Goal: Information Seeking & Learning: Learn about a topic

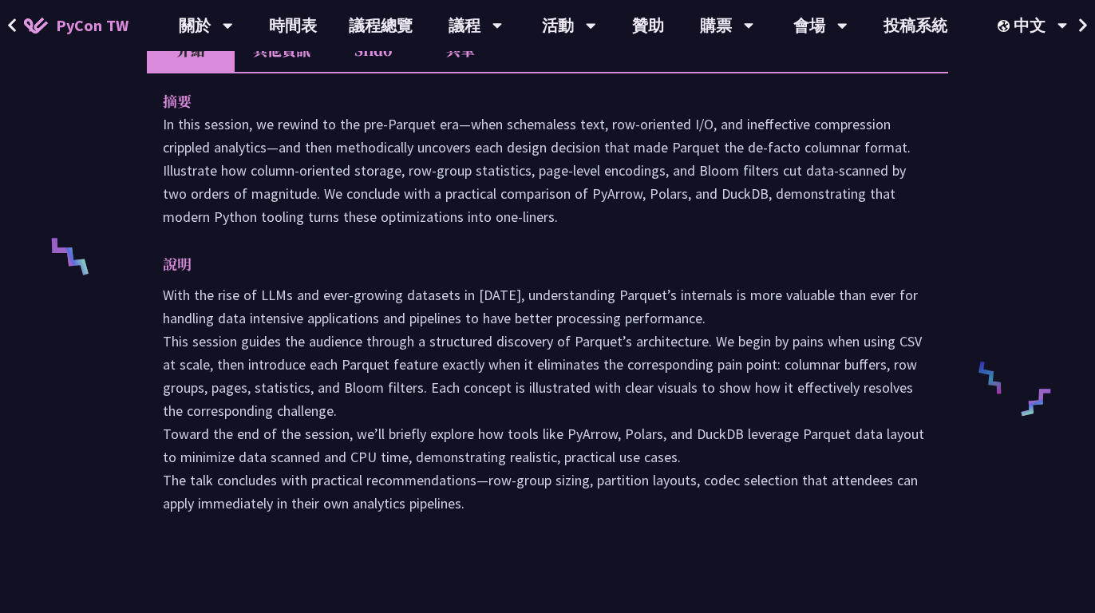
scroll to position [79, 0]
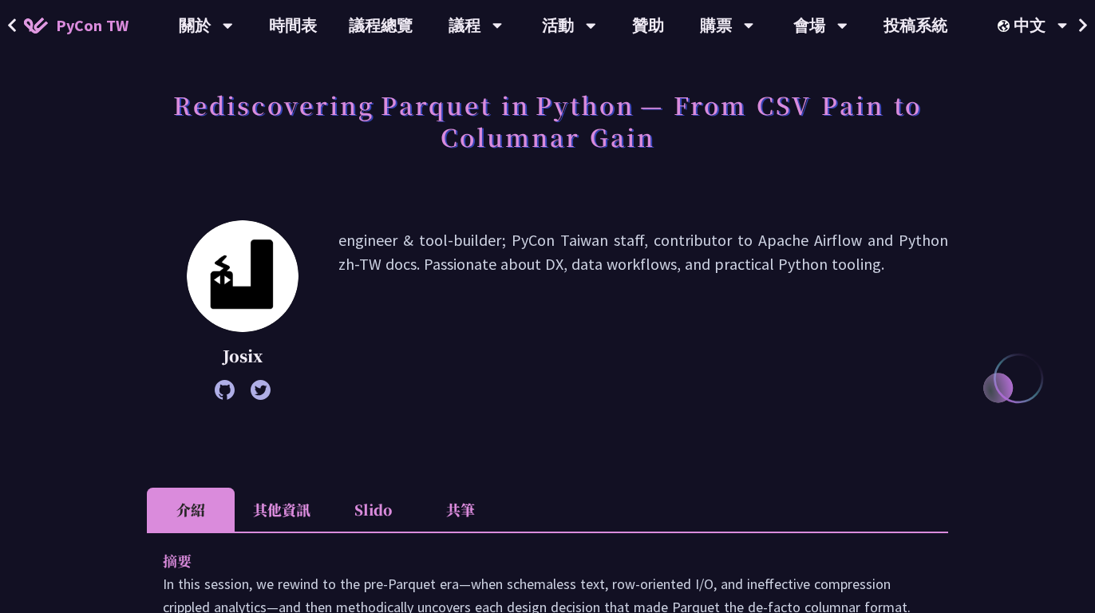
click at [378, 507] on li "Slido" at bounding box center [373, 509] width 88 height 44
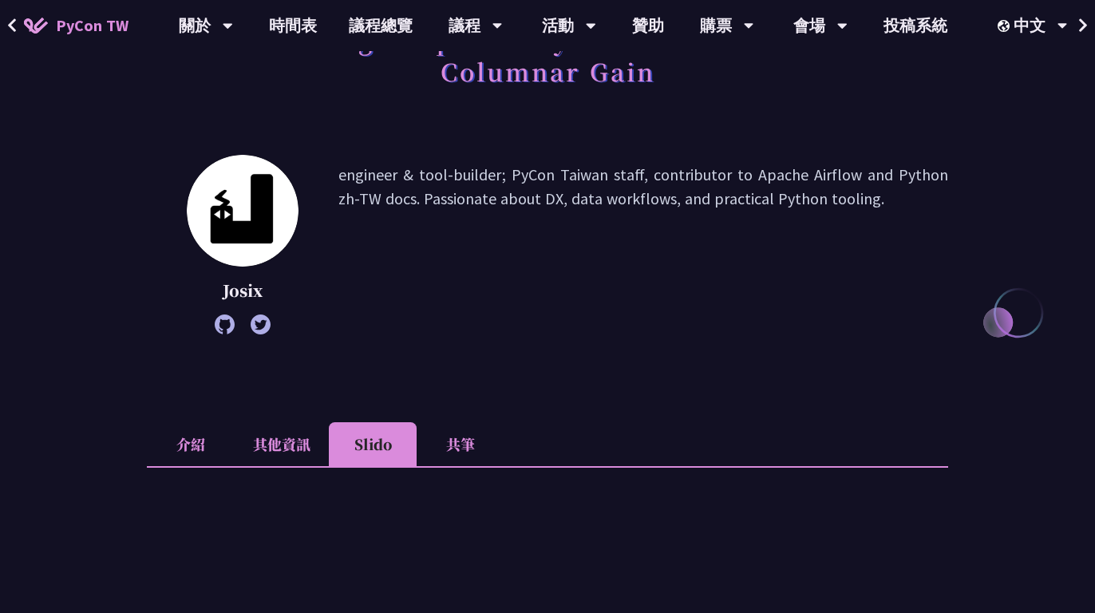
scroll to position [162, 0]
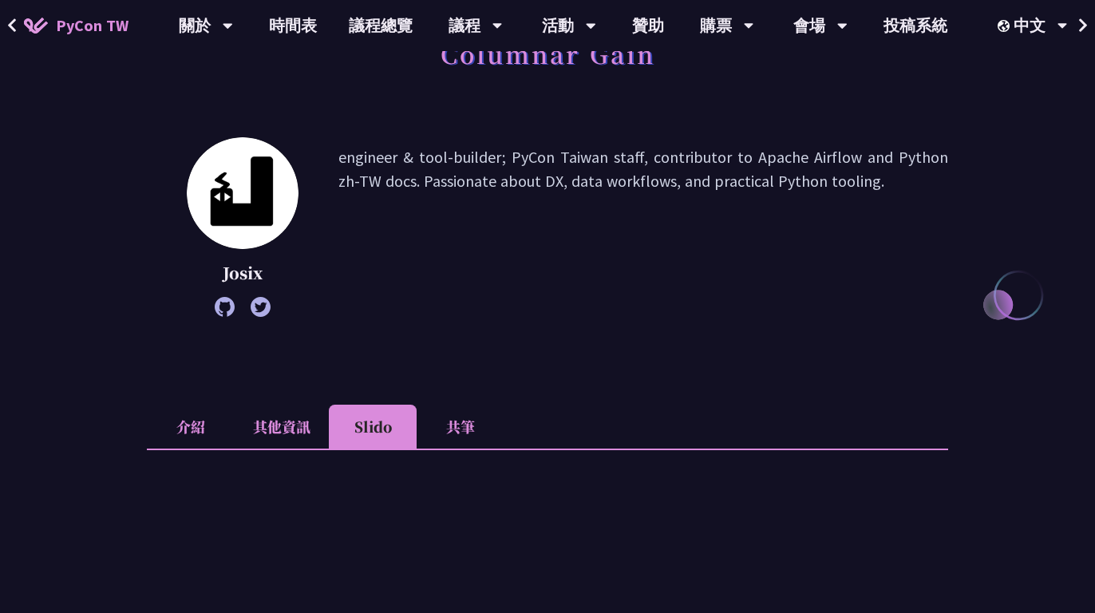
click at [186, 420] on li "介紹" at bounding box center [191, 426] width 88 height 44
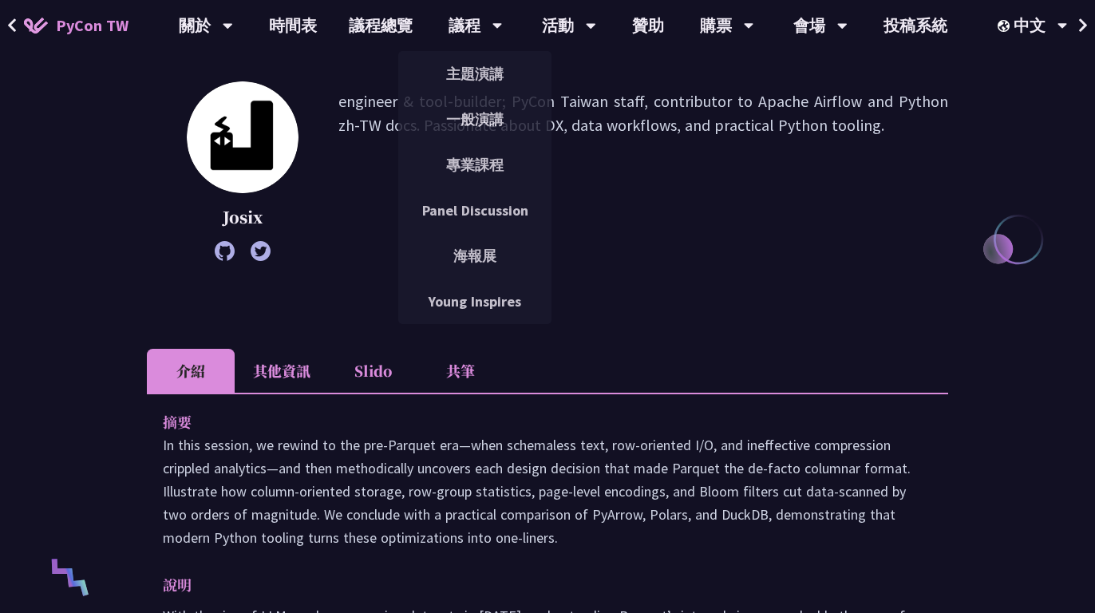
scroll to position [0, 0]
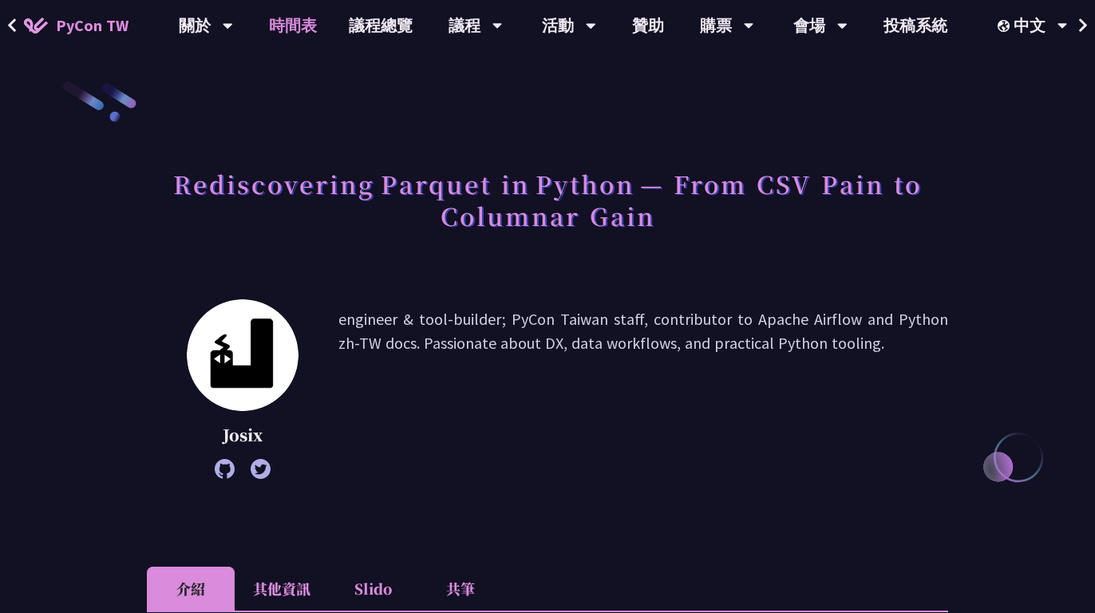
click at [310, 31] on link "時間表" at bounding box center [293, 25] width 80 height 51
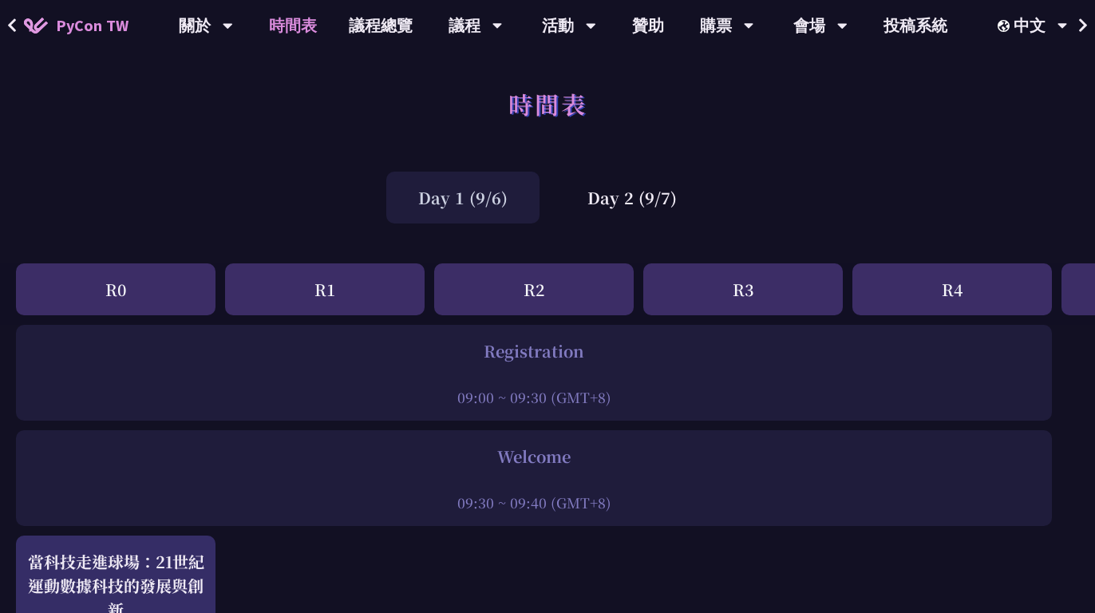
click at [448, 211] on div "Day 1 (9/6)" at bounding box center [462, 198] width 153 height 52
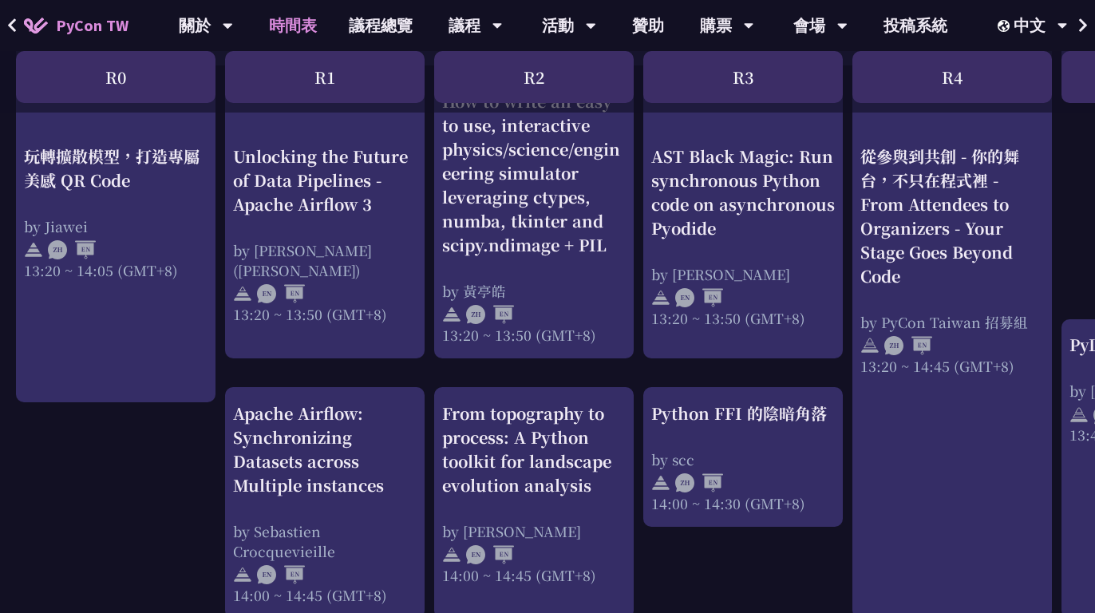
scroll to position [1400, 0]
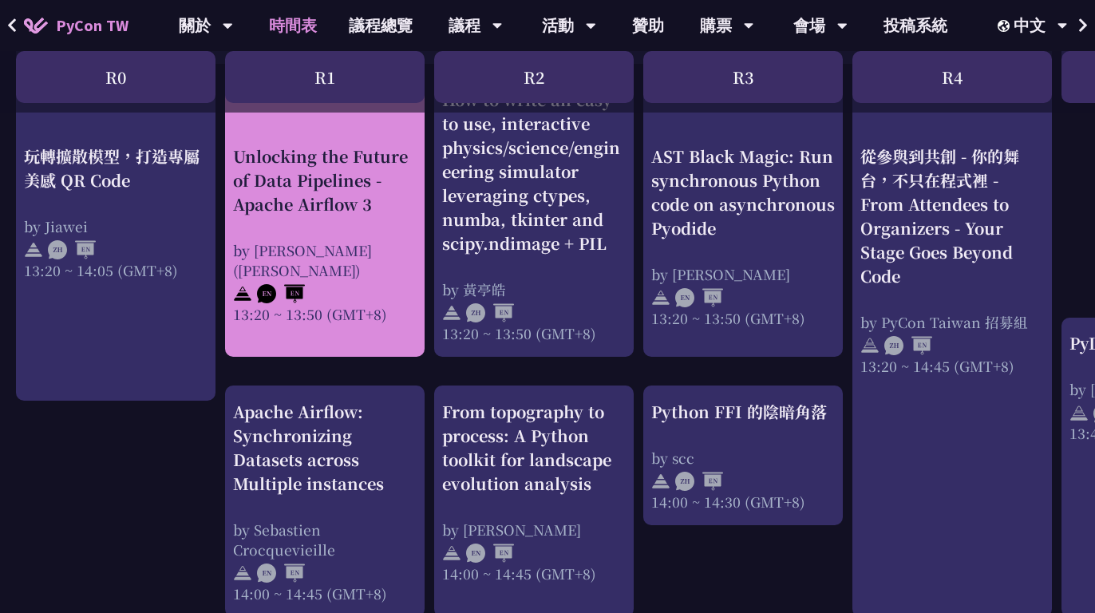
click at [403, 337] on div "Unlocking the Future of Data Pipelines - Apache Airflow 3 by [PERSON_NAME] ([PE…" at bounding box center [324, 214] width 199 height 283
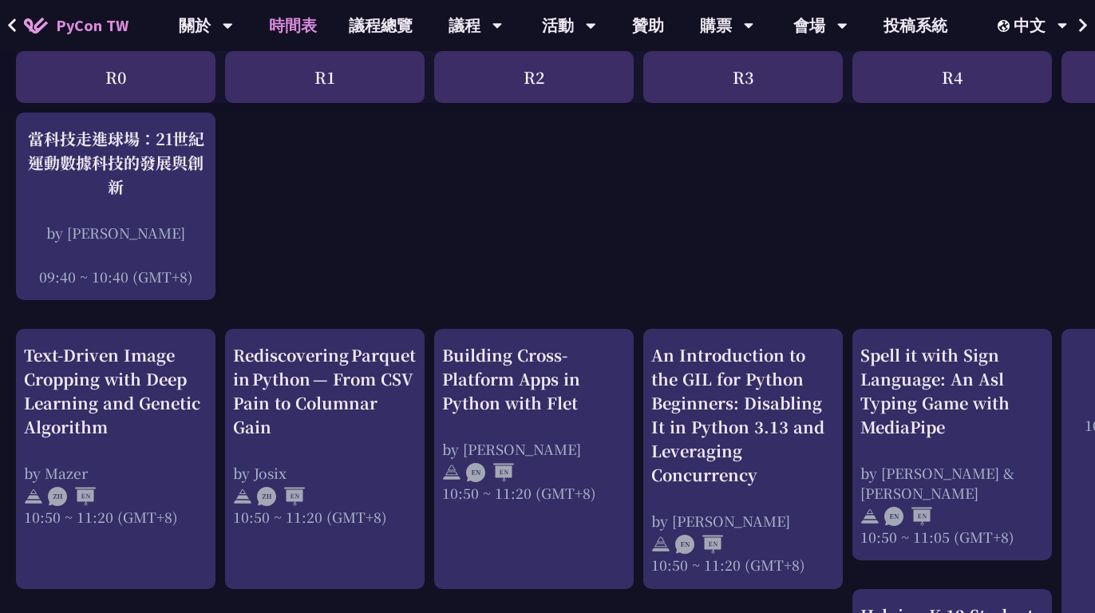
scroll to position [454, 0]
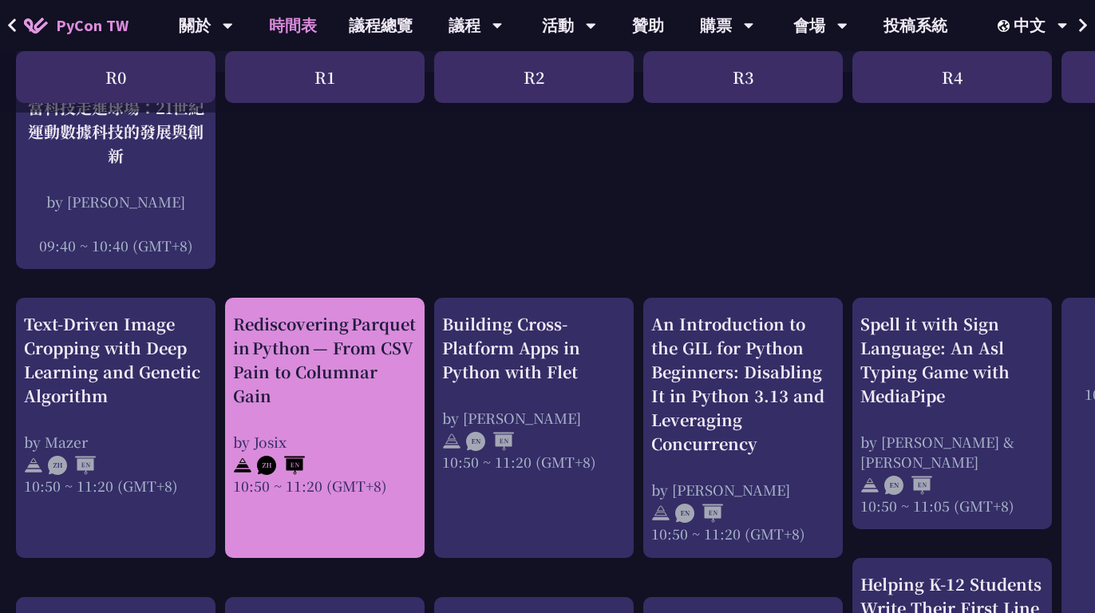
click at [350, 373] on div "Rediscovering Parquet in Python — From CSV Pain to Columnar Gain" at bounding box center [324, 360] width 183 height 96
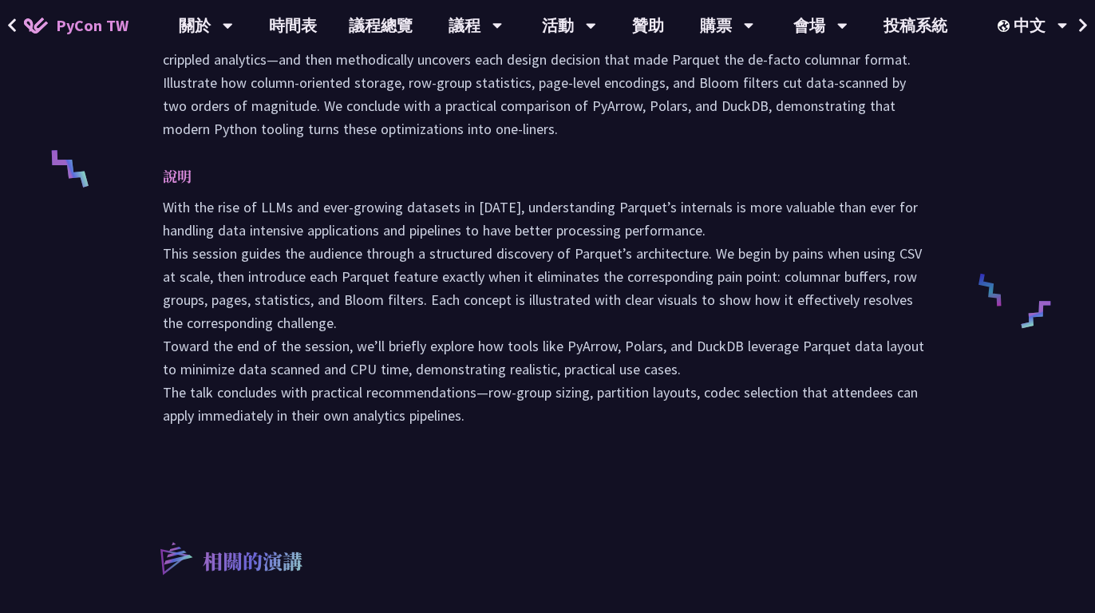
scroll to position [669, 0]
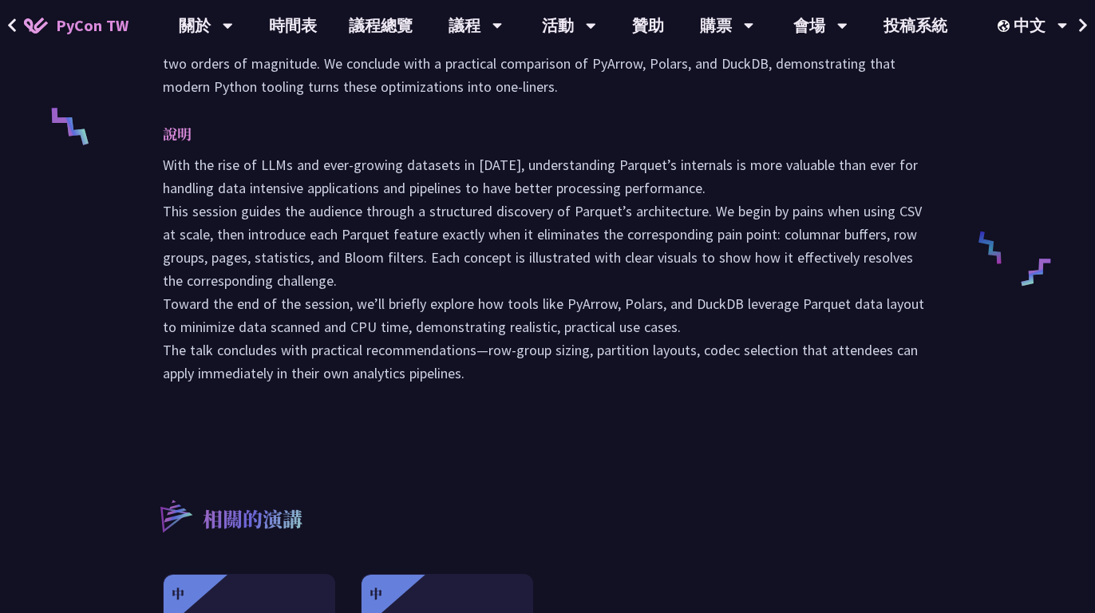
drag, startPoint x: 223, startPoint y: 207, endPoint x: 460, endPoint y: 207, distance: 237.0
click at [460, 207] on p "With the rise of LLMs and ever-growing datasets in [DATE], understanding Parque…" at bounding box center [547, 268] width 769 height 231
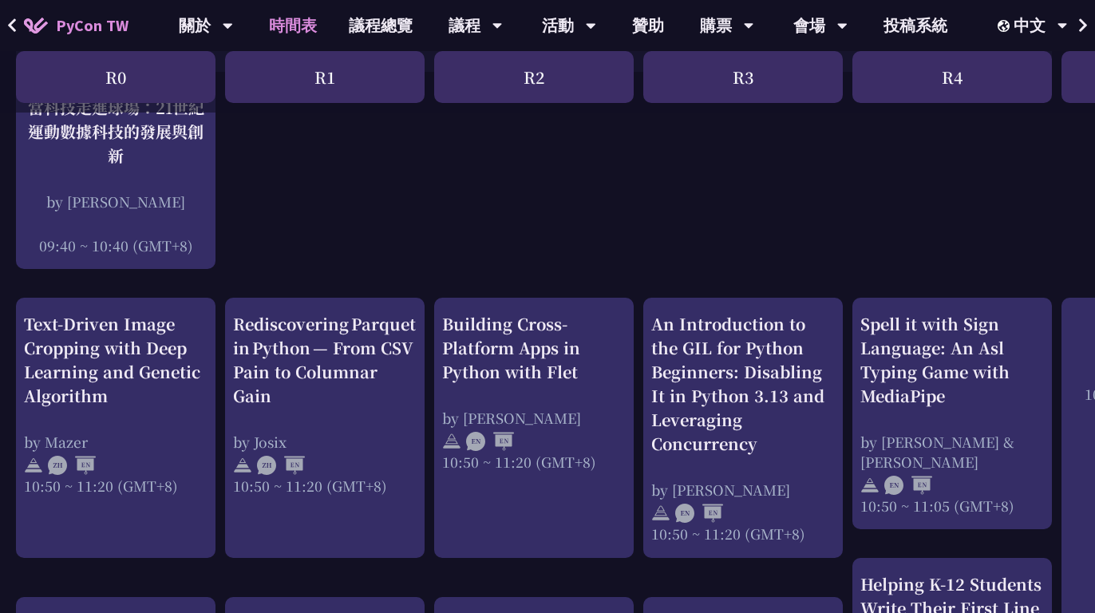
scroll to position [728, 0]
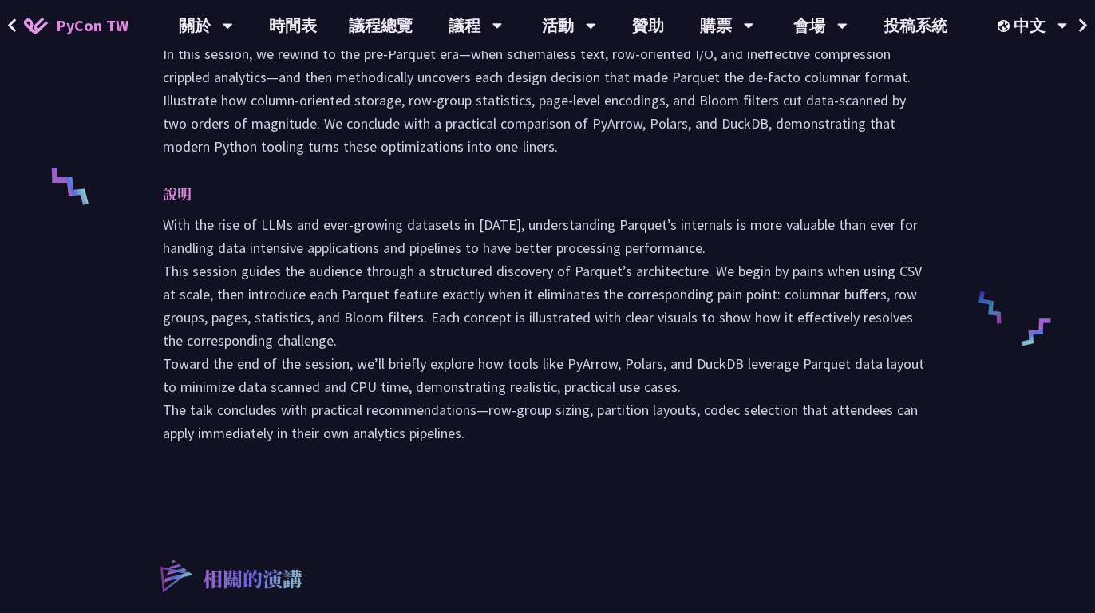
scroll to position [608, 0]
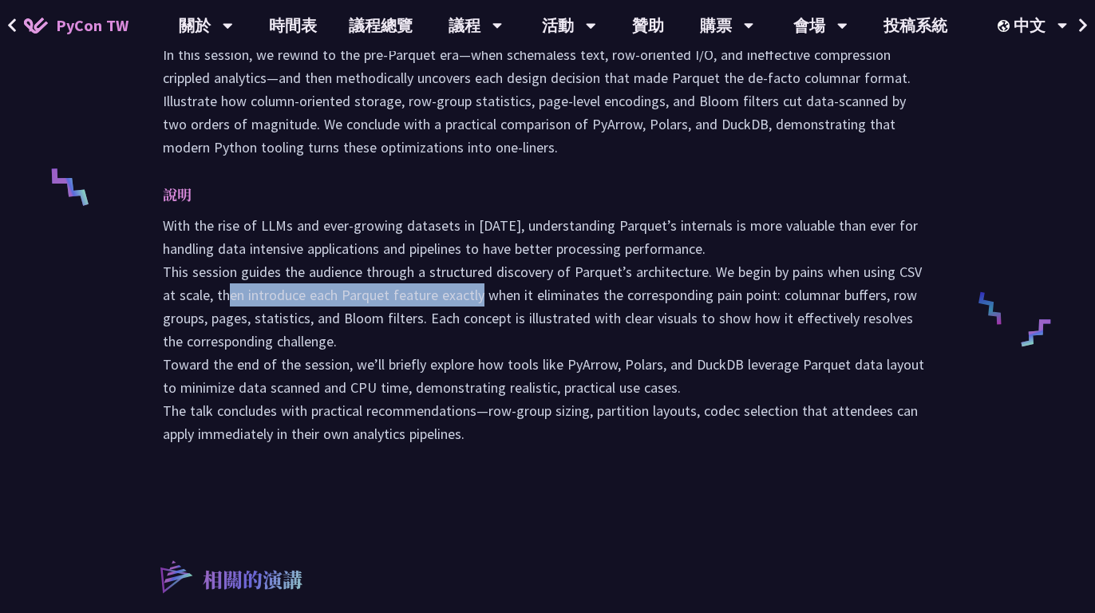
drag, startPoint x: 221, startPoint y: 288, endPoint x: 476, endPoint y: 304, distance: 255.8
click at [476, 304] on p "With the rise of LLMs and ever-growing datasets in [DATE], understanding Parque…" at bounding box center [547, 329] width 769 height 231
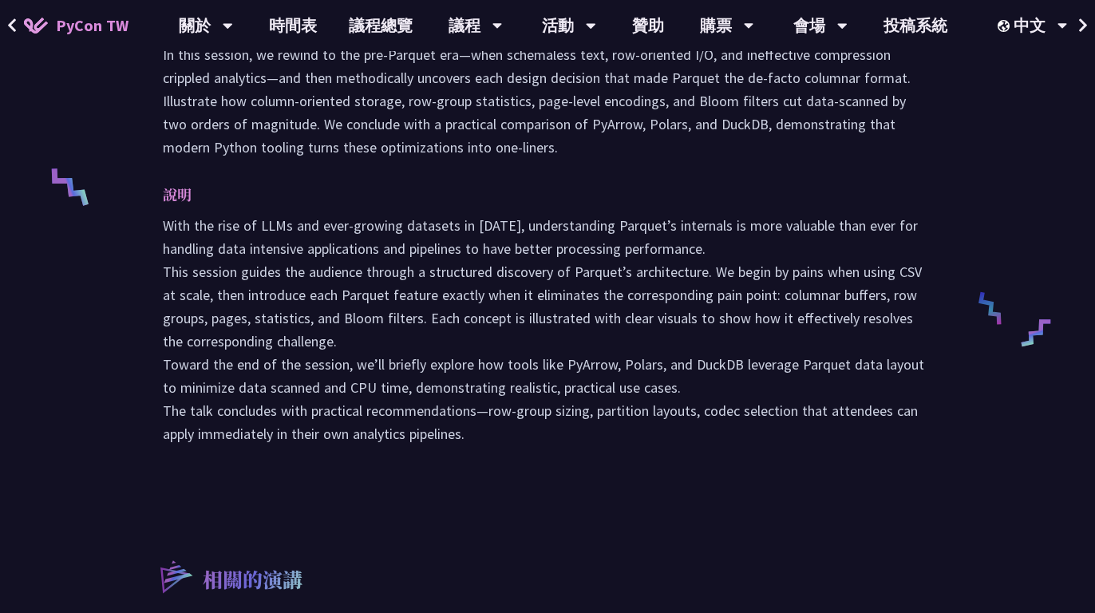
click at [550, 286] on p "With the rise of LLMs and ever-growing datasets in [DATE], understanding Parque…" at bounding box center [547, 329] width 769 height 231
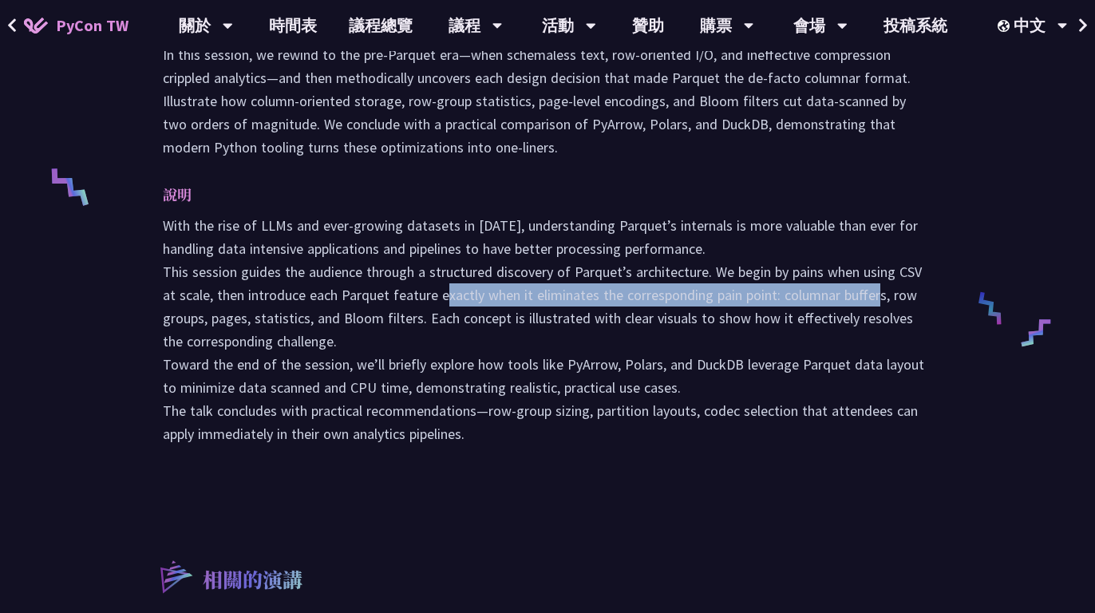
drag, startPoint x: 440, startPoint y: 296, endPoint x: 874, endPoint y: 300, distance: 434.0
click at [874, 300] on p "With the rise of LLMs and ever-growing datasets in [DATE], understanding Parque…" at bounding box center [547, 329] width 769 height 231
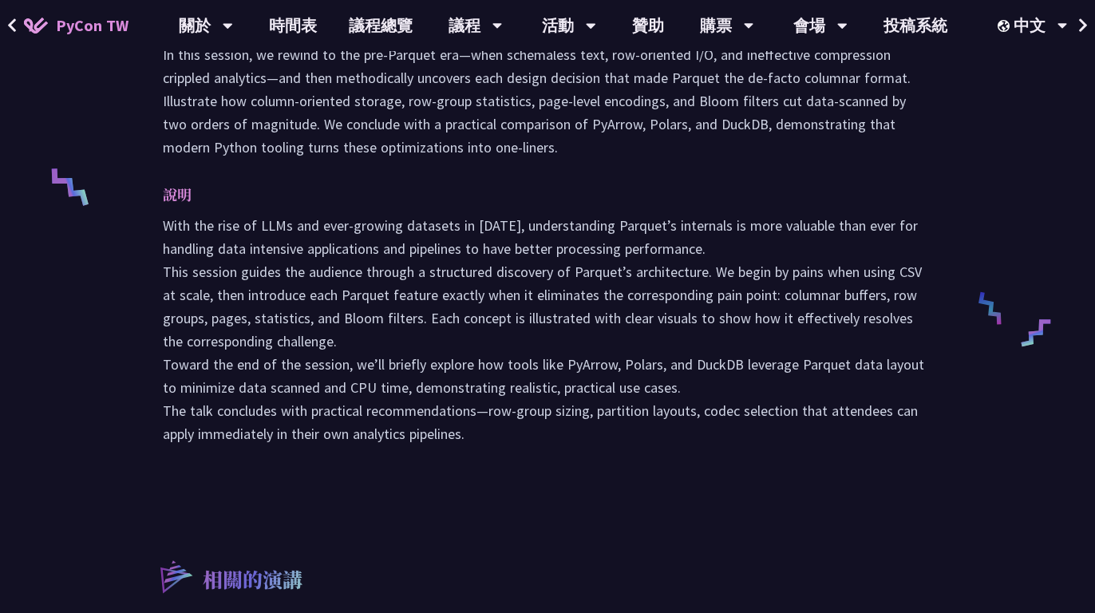
click at [434, 344] on p "With the rise of LLMs and ever-growing datasets in [DATE], understanding Parque…" at bounding box center [547, 329] width 769 height 231
drag, startPoint x: 345, startPoint y: 321, endPoint x: 464, endPoint y: 318, distance: 118.9
click at [464, 318] on p "With the rise of LLMs and ever-growing datasets in [DATE], understanding Parque…" at bounding box center [547, 329] width 769 height 231
drag, startPoint x: 336, startPoint y: 316, endPoint x: 410, endPoint y: 312, distance: 74.3
click at [410, 312] on p "With the rise of LLMs and ever-growing datasets in [DATE], understanding Parque…" at bounding box center [547, 329] width 769 height 231
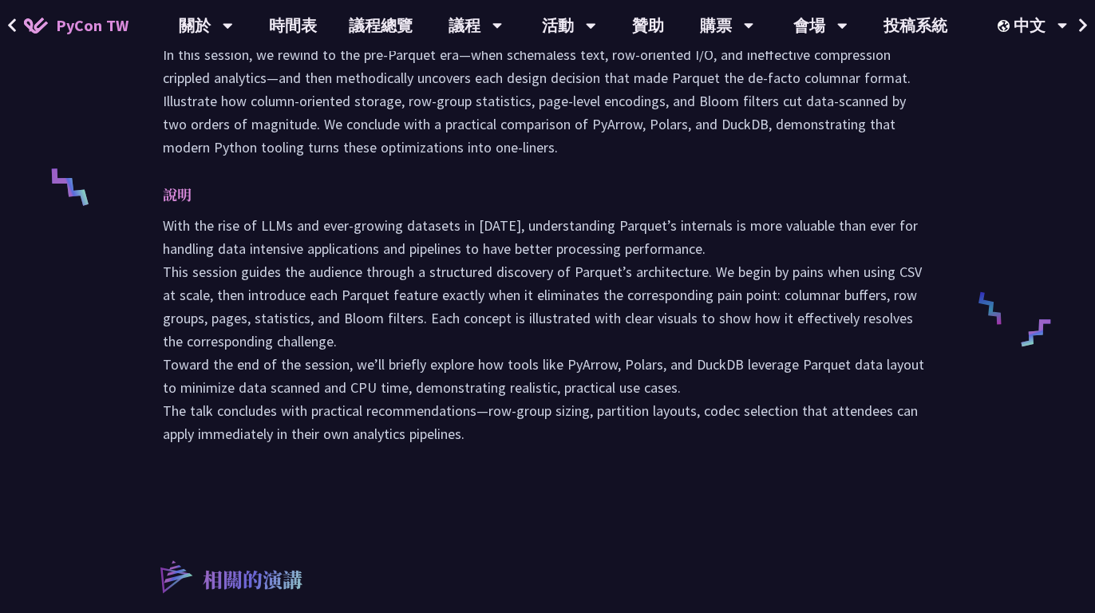
click at [586, 278] on p "With the rise of LLMs and ever-growing datasets in [DATE], understanding Parque…" at bounding box center [547, 329] width 769 height 231
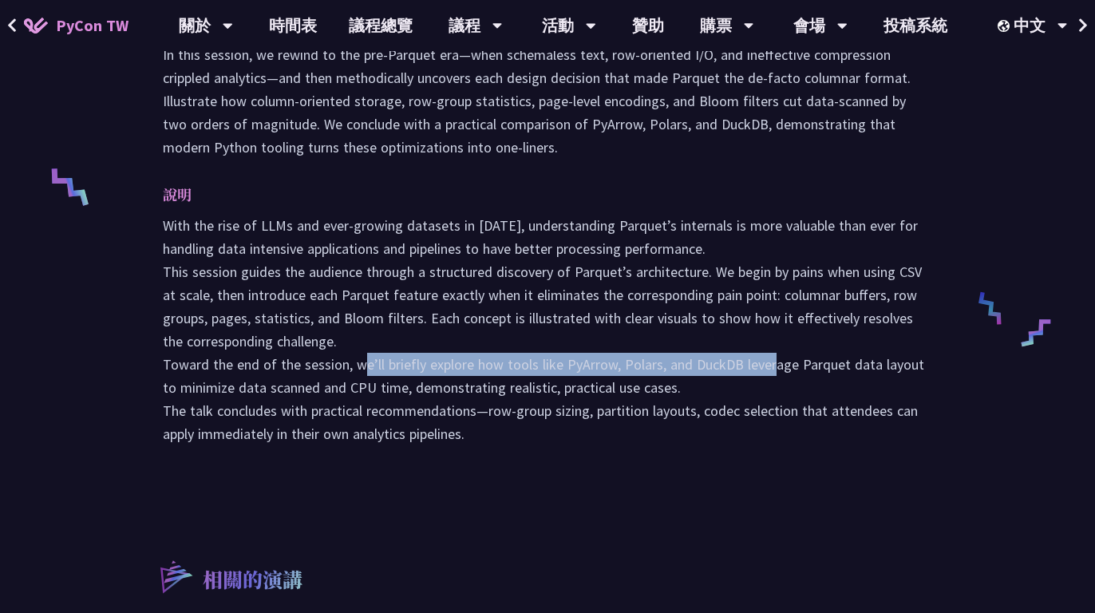
drag, startPoint x: 356, startPoint y: 364, endPoint x: 766, endPoint y: 353, distance: 410.2
click at [766, 353] on p "With the rise of LLMs and ever-growing datasets in [DATE], understanding Parque…" at bounding box center [547, 329] width 769 height 231
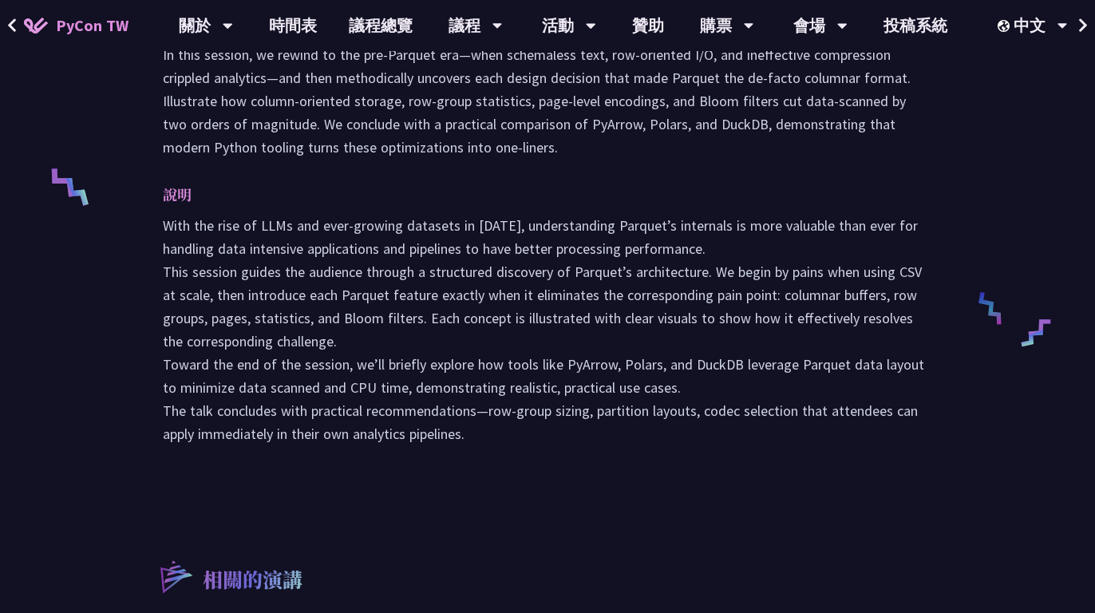
click at [645, 298] on p "With the rise of LLMs and ever-growing datasets in [DATE], understanding Parque…" at bounding box center [547, 329] width 769 height 231
drag, startPoint x: 487, startPoint y: 408, endPoint x: 649, endPoint y: 422, distance: 163.4
click at [649, 422] on p "With the rise of LLMs and ever-growing datasets in [DATE], understanding Parque…" at bounding box center [547, 329] width 769 height 231
copy p "The talk concludes with practical recommendations—row‑group sizing, partition l…"
drag, startPoint x: 165, startPoint y: 411, endPoint x: 544, endPoint y: 456, distance: 381.7
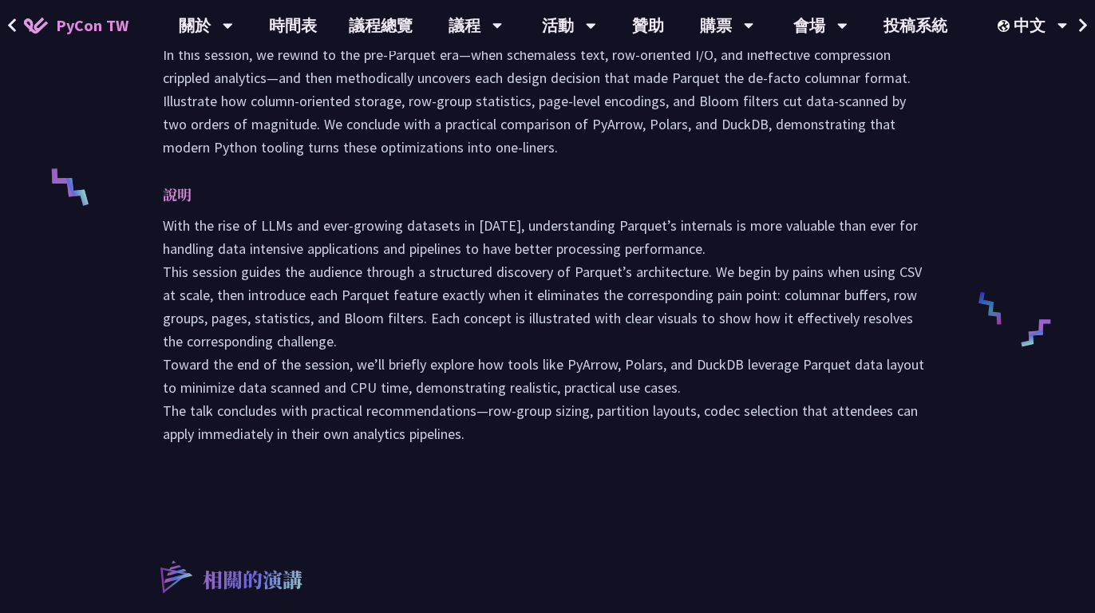
click at [544, 456] on div "摘要 In this session, we rewind to the pre‑Parquet era—when schemaless text, row‑…" at bounding box center [547, 243] width 801 height 483
click at [353, 203] on p "說明" at bounding box center [531, 194] width 737 height 23
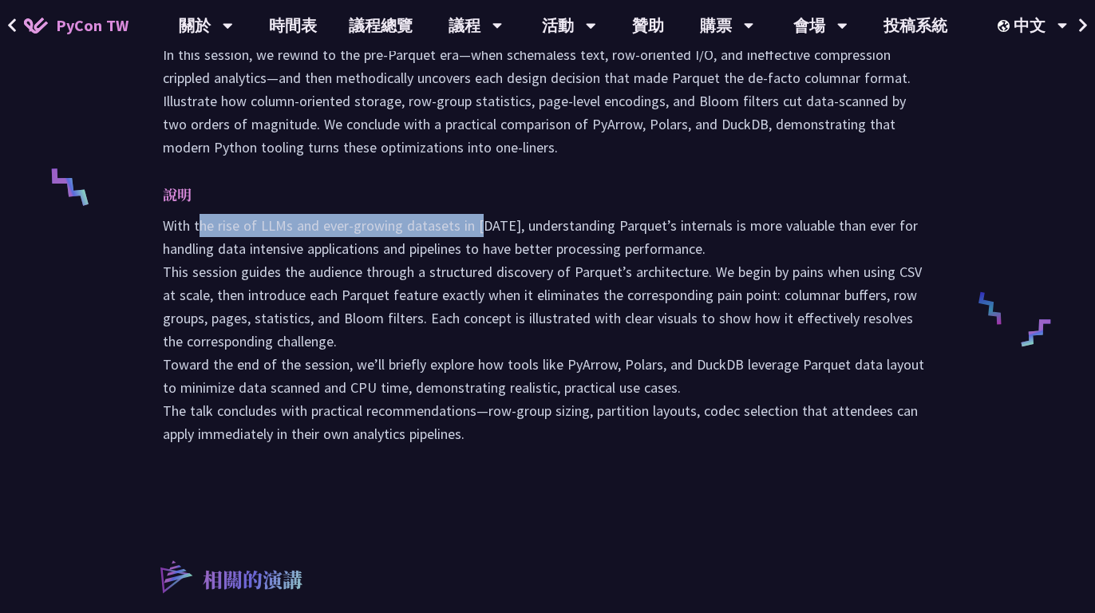
drag, startPoint x: 199, startPoint y: 227, endPoint x: 481, endPoint y: 214, distance: 281.9
click at [481, 214] on p "With the rise of LLMs and ever-growing datasets in [DATE], understanding Parque…" at bounding box center [547, 329] width 769 height 231
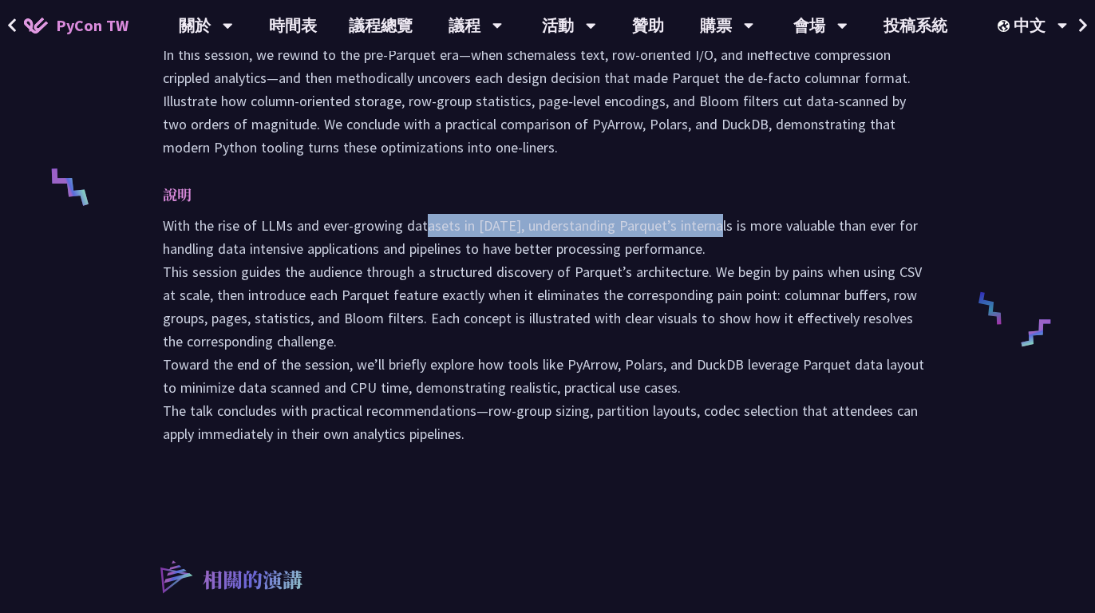
drag, startPoint x: 709, startPoint y: 224, endPoint x: 427, endPoint y: 231, distance: 282.5
click at [423, 227] on p "With the rise of LLMs and ever-growing datasets in [DATE], understanding Parque…" at bounding box center [547, 329] width 769 height 231
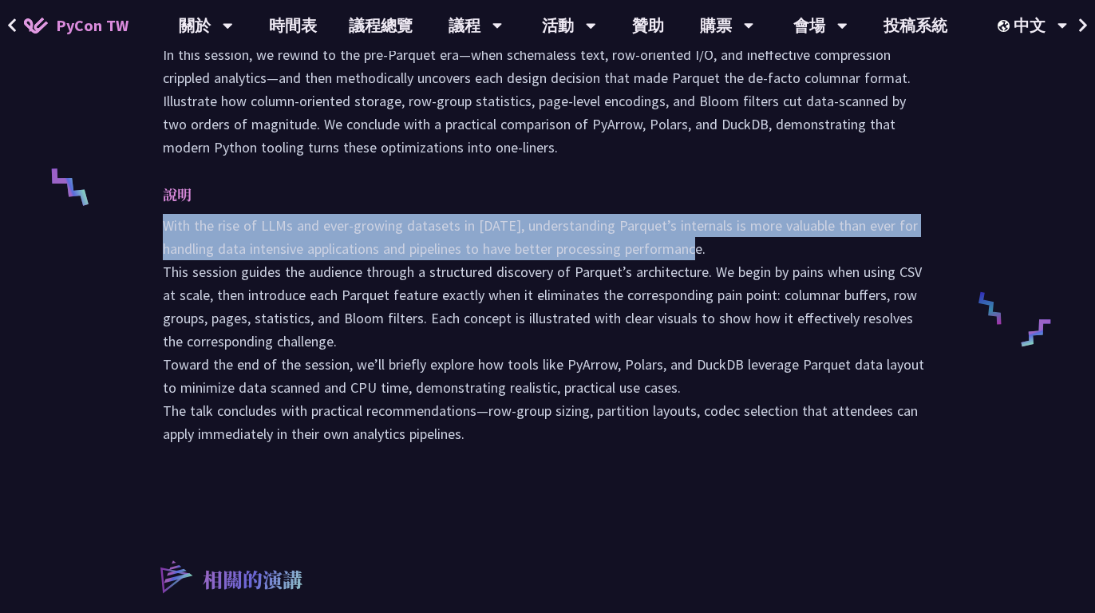
drag, startPoint x: 176, startPoint y: 227, endPoint x: 736, endPoint y: 239, distance: 559.4
click at [736, 239] on p "With the rise of LLMs and ever-growing datasets in [DATE], understanding Parque…" at bounding box center [547, 329] width 769 height 231
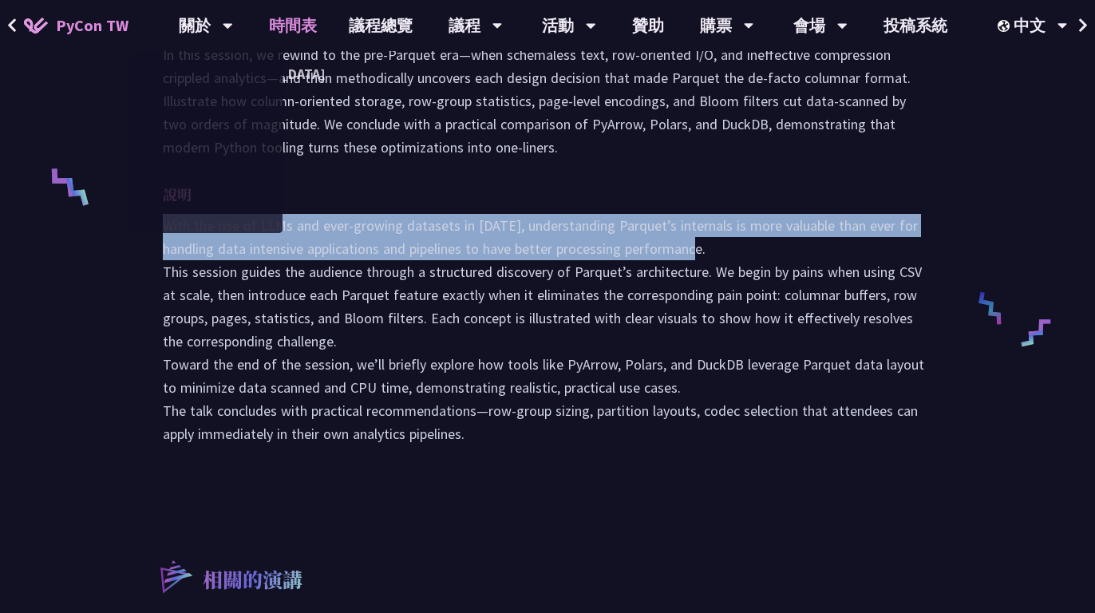
copy p "With the rise of LLMs and ever-growing datasets in [DATE], understanding Parque…"
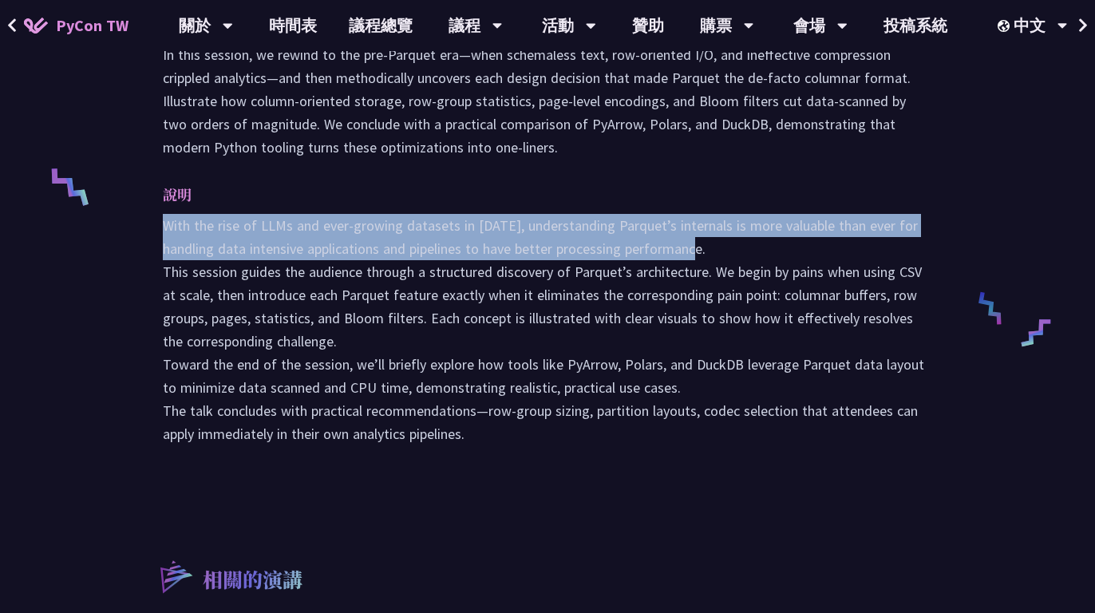
scroll to position [0, 0]
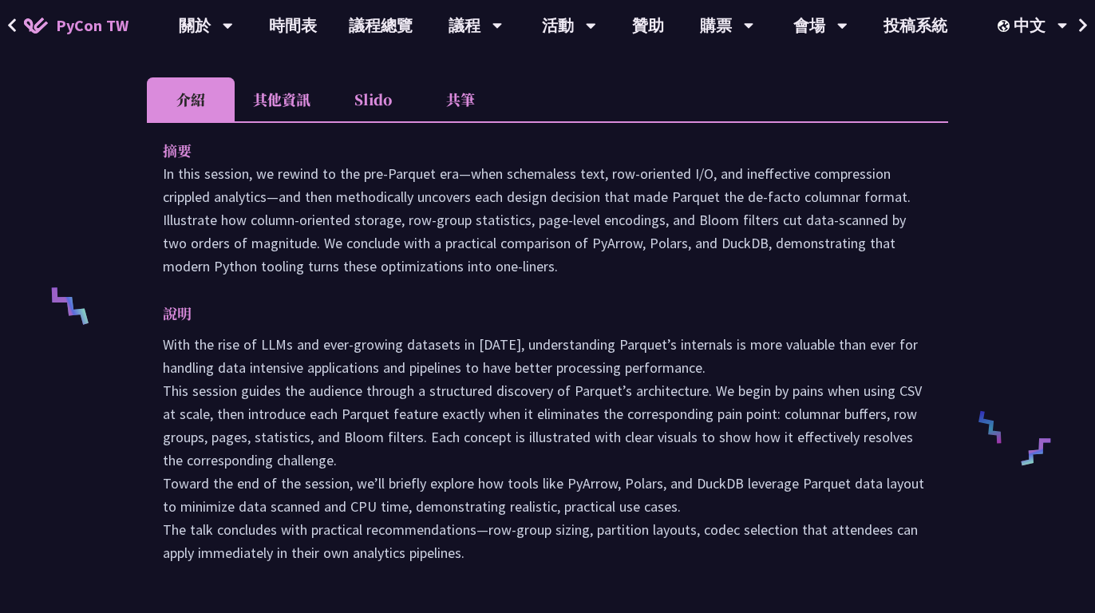
click at [364, 252] on p "In this session, we rewind to the pre‑Parquet era—when schemaless text, row‑ori…" at bounding box center [547, 220] width 769 height 116
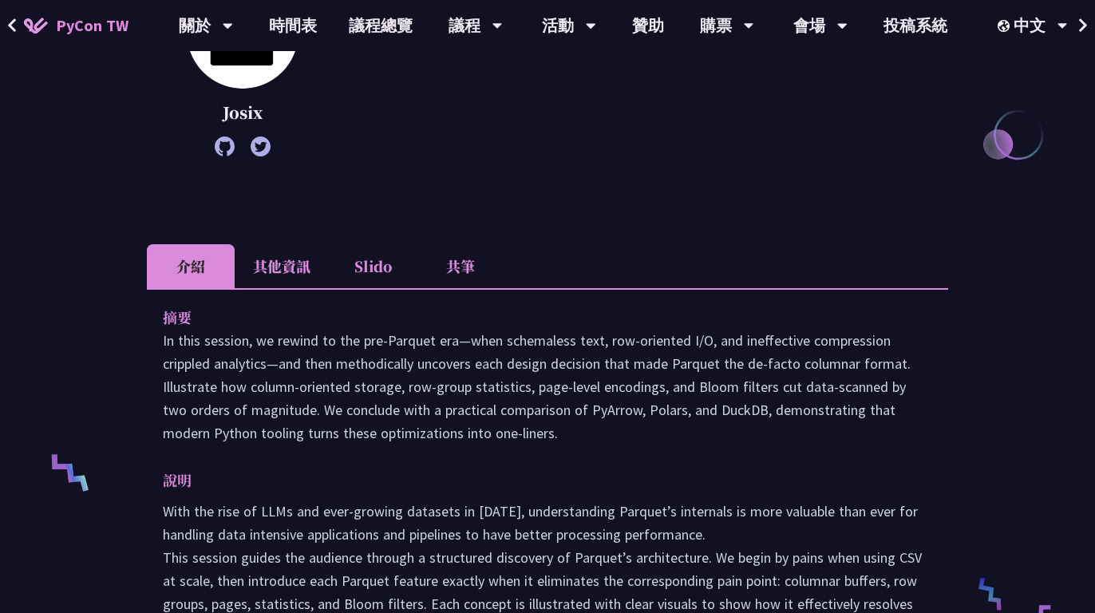
scroll to position [328, 0]
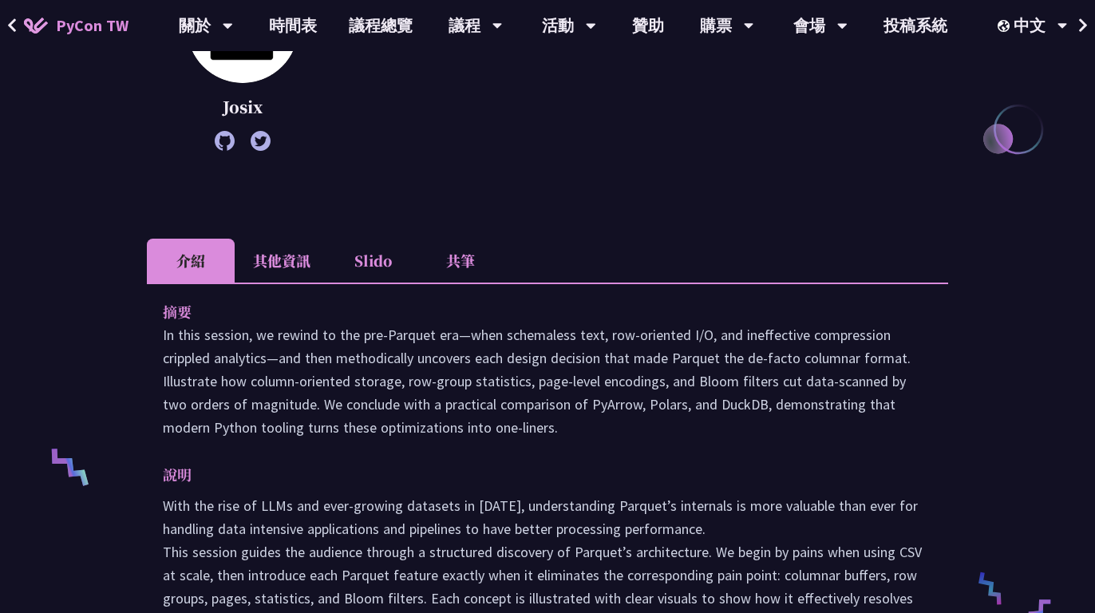
click at [287, 255] on li "其他資訊" at bounding box center [282, 261] width 94 height 44
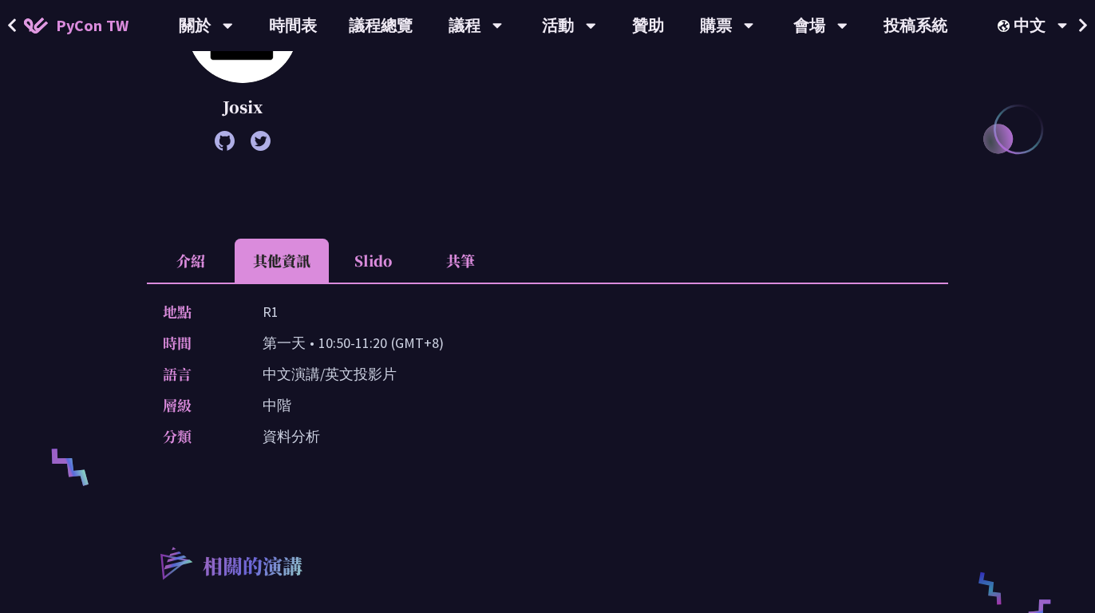
click at [207, 263] on li "介紹" at bounding box center [191, 261] width 88 height 44
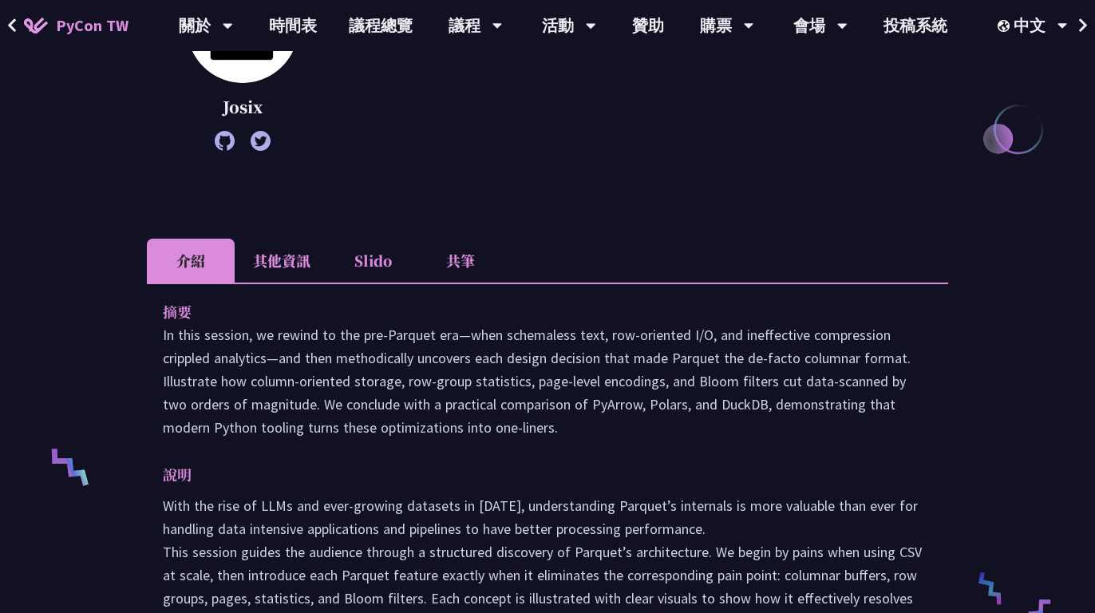
click at [278, 250] on li "其他資訊" at bounding box center [282, 261] width 94 height 44
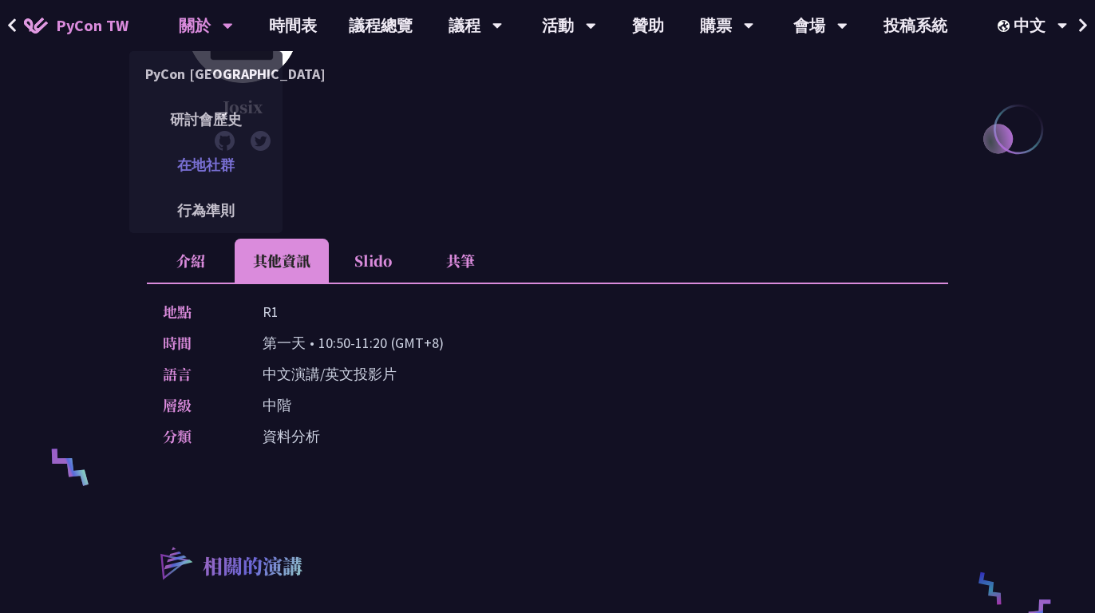
scroll to position [0, 0]
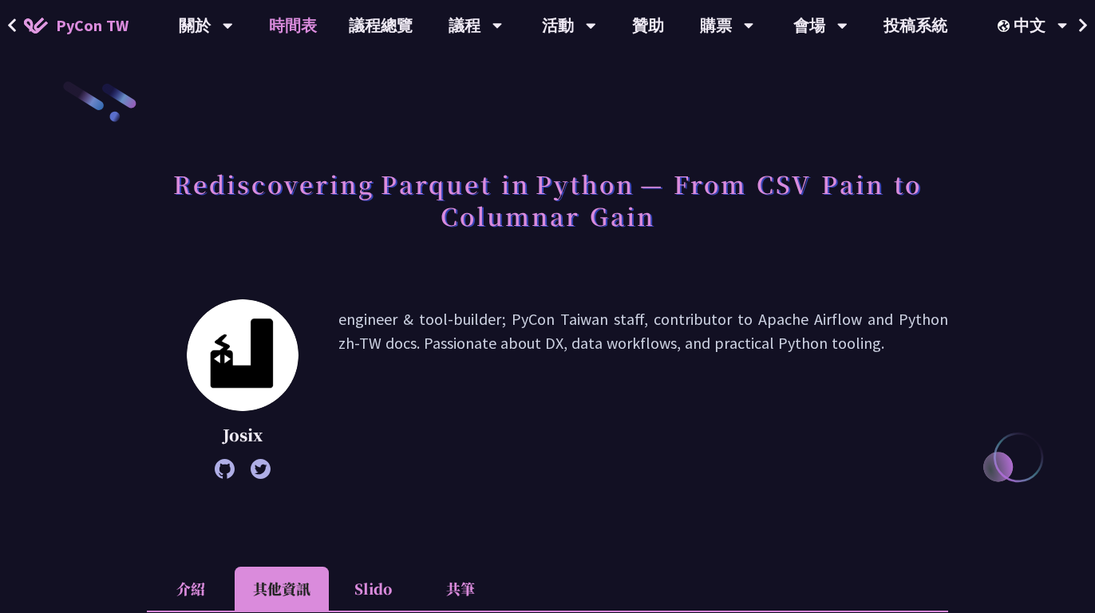
click at [306, 20] on link "時間表" at bounding box center [293, 25] width 80 height 51
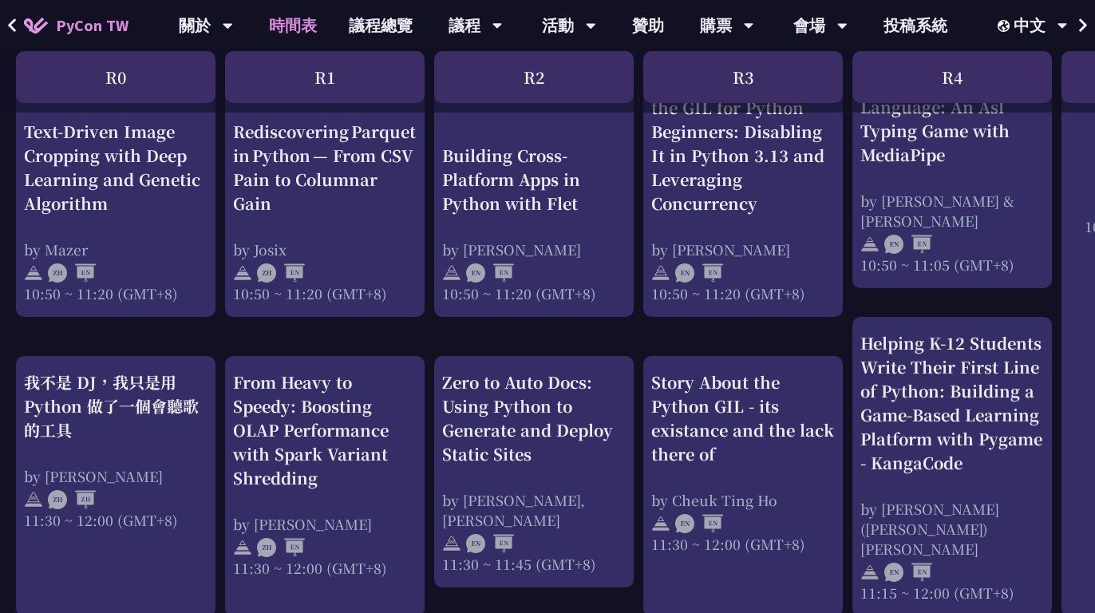
scroll to position [748, 0]
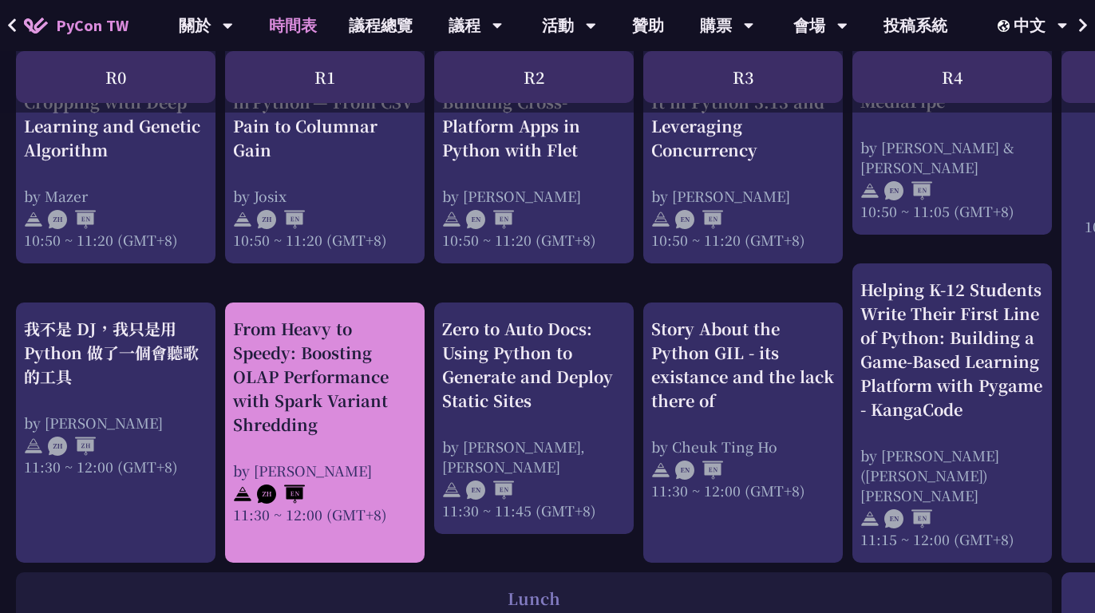
click at [368, 347] on div "From Heavy to Speedy: Boosting OLAP Performance with Spark Variant Shredding" at bounding box center [324, 377] width 183 height 120
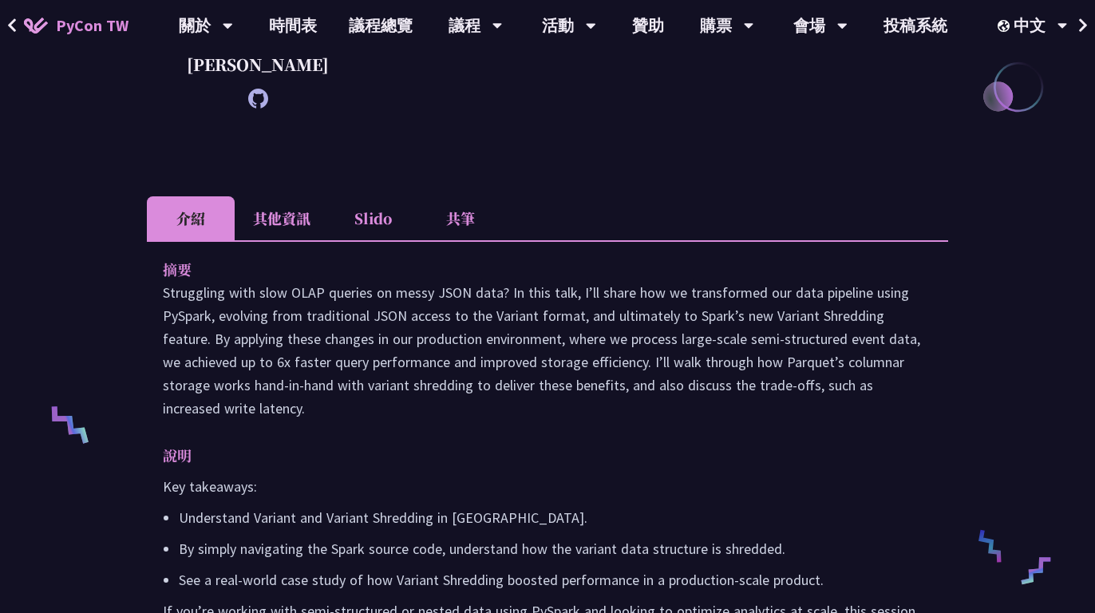
scroll to position [378, 0]
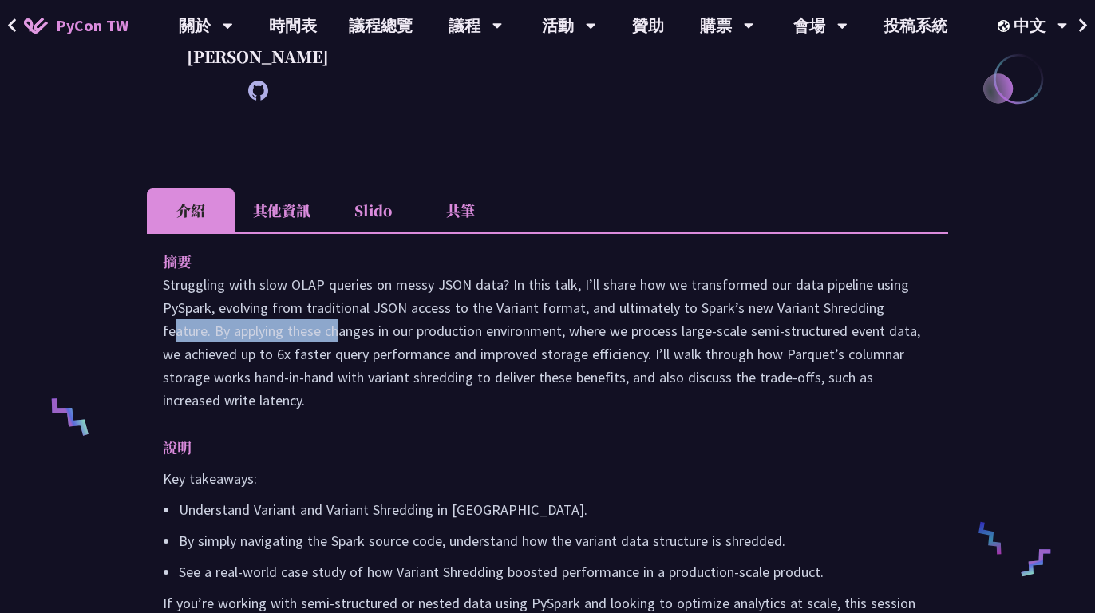
drag, startPoint x: 767, startPoint y: 333, endPoint x: 939, endPoint y: 337, distance: 172.4
click at [939, 337] on div "摘要 Struggling with slow OLAP queries on messy JSON data? In this talk, I’ll sha…" at bounding box center [547, 454] width 801 height 445
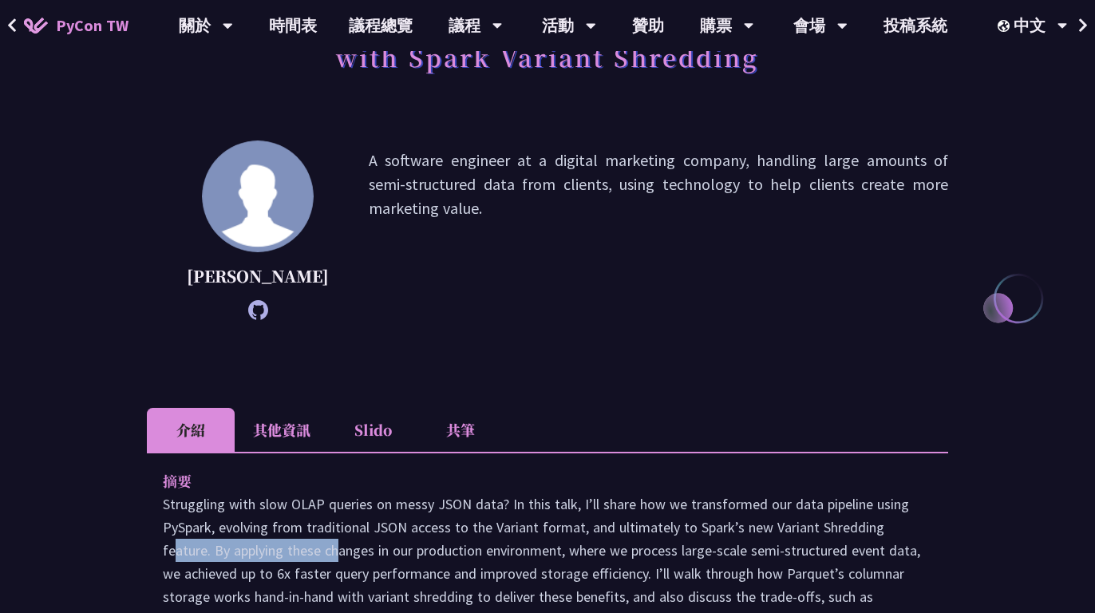
scroll to position [191, 0]
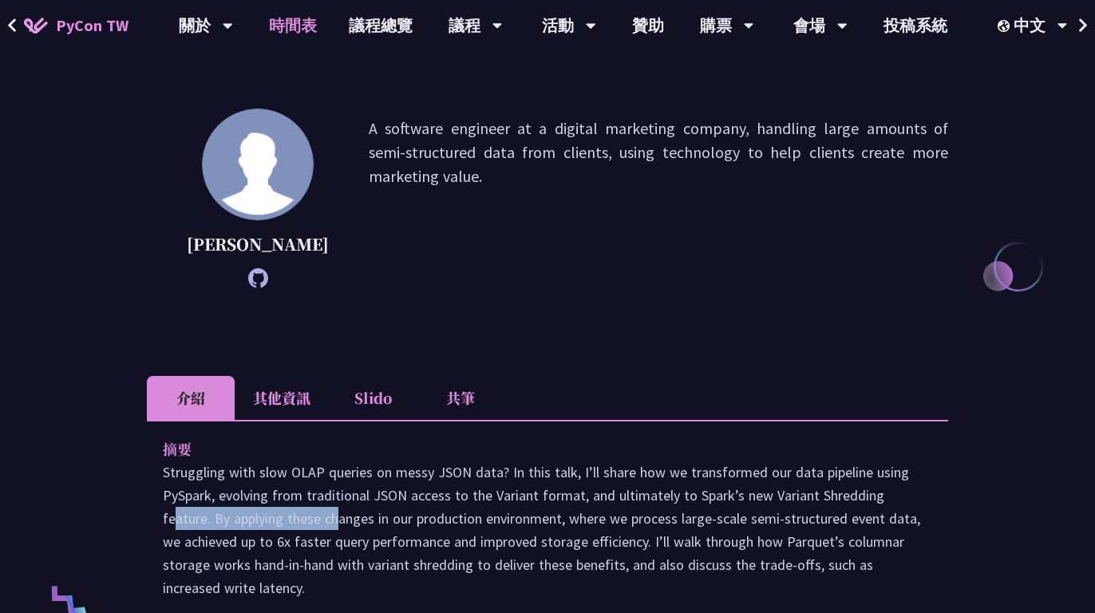
click at [299, 36] on link "時間表" at bounding box center [293, 25] width 80 height 51
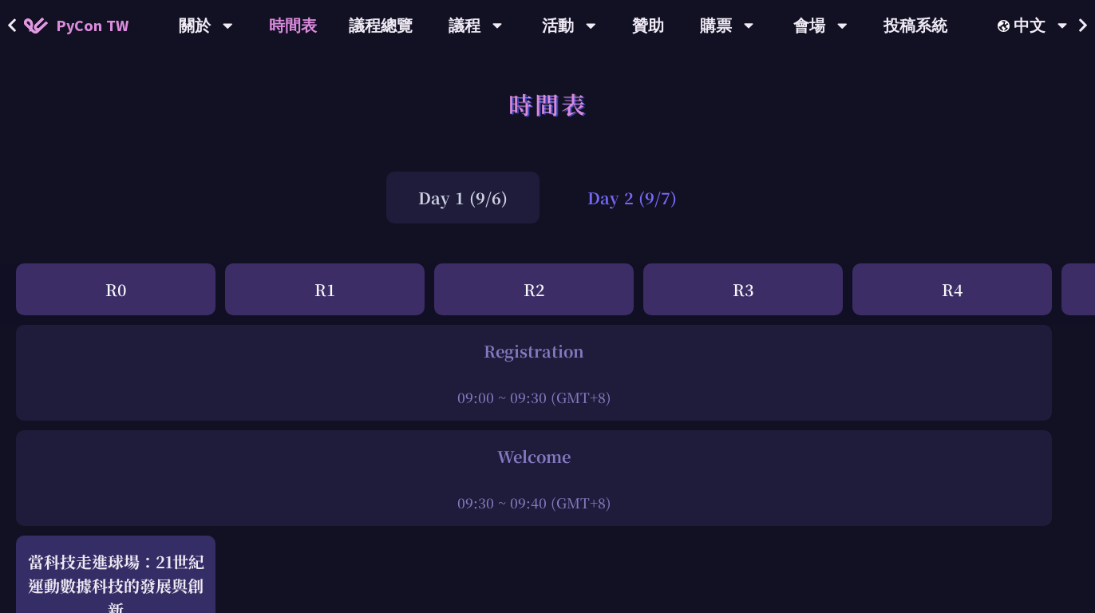
click at [615, 219] on div "Day 2 (9/7)" at bounding box center [631, 198] width 153 height 52
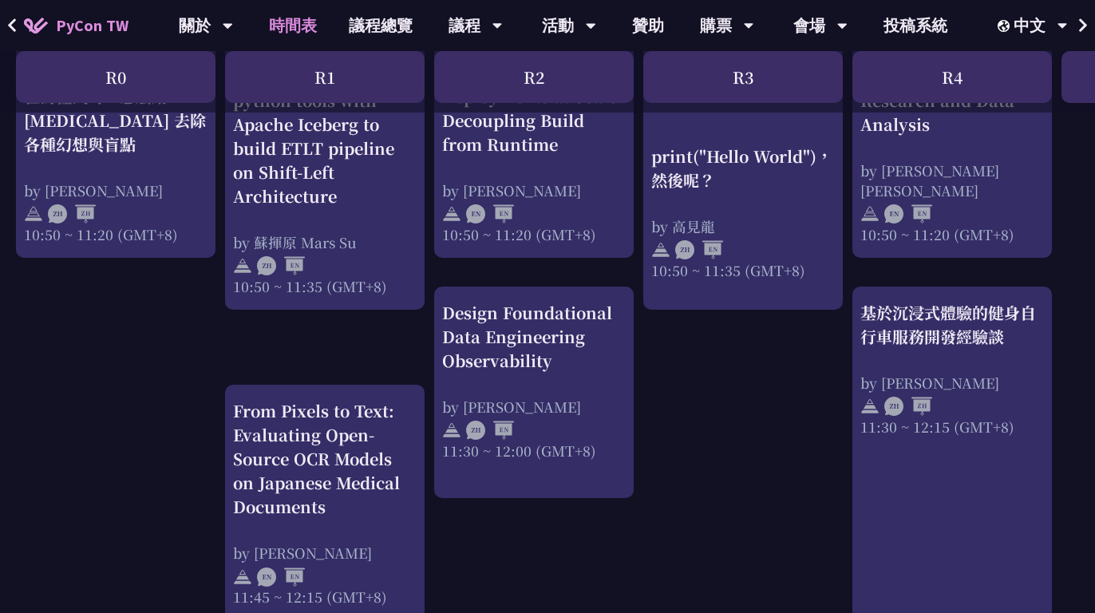
scroll to position [686, 0]
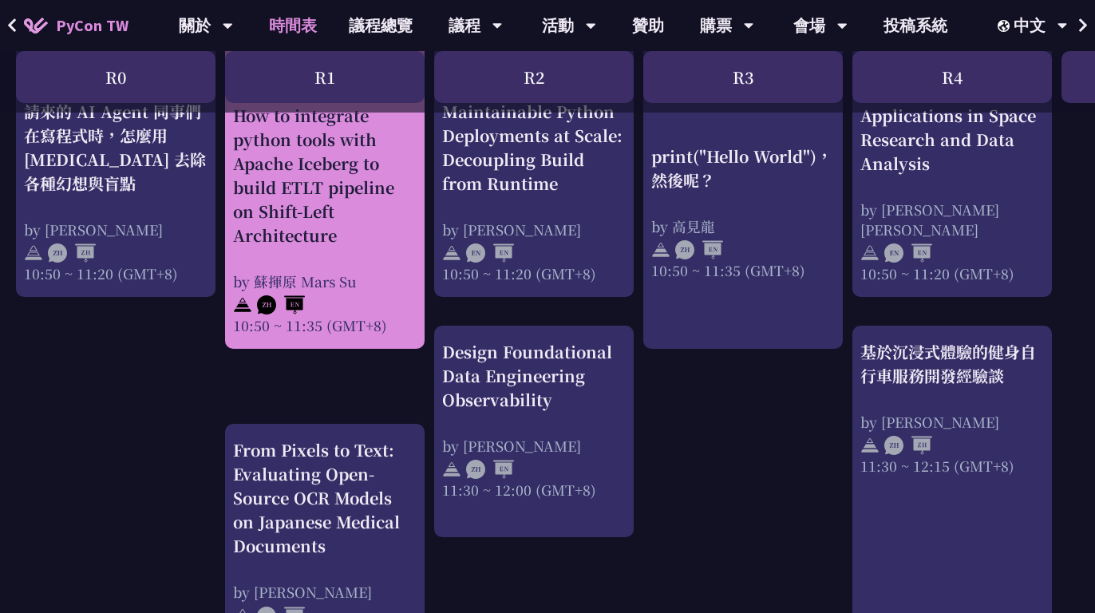
click at [371, 259] on div "How to integrate python tools with Apache Iceberg to build ETLT pipeline on Shi…" at bounding box center [324, 219] width 183 height 231
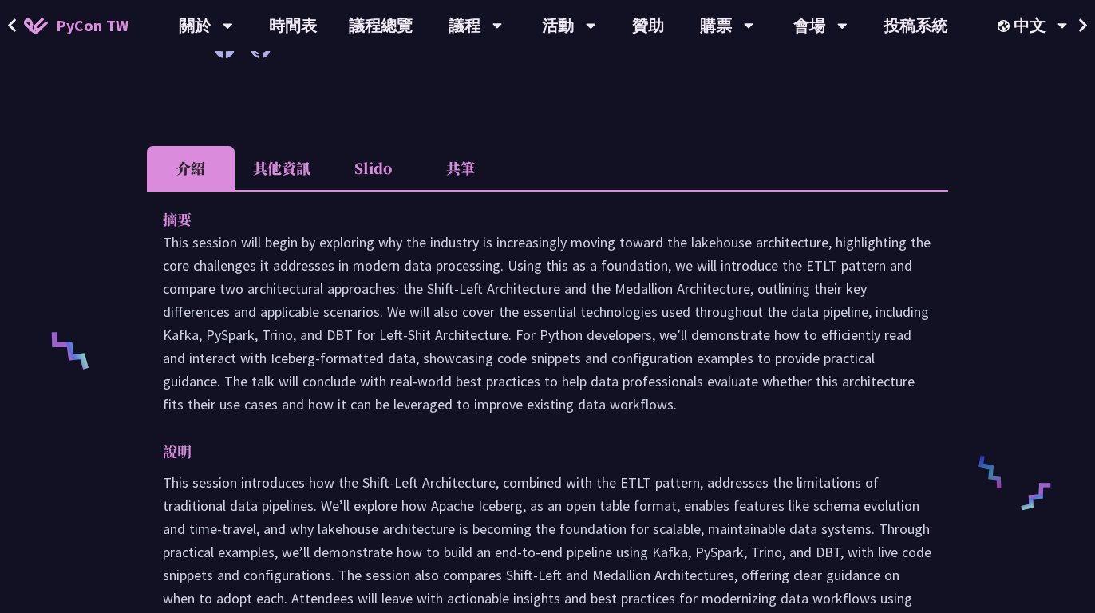
scroll to position [599, 0]
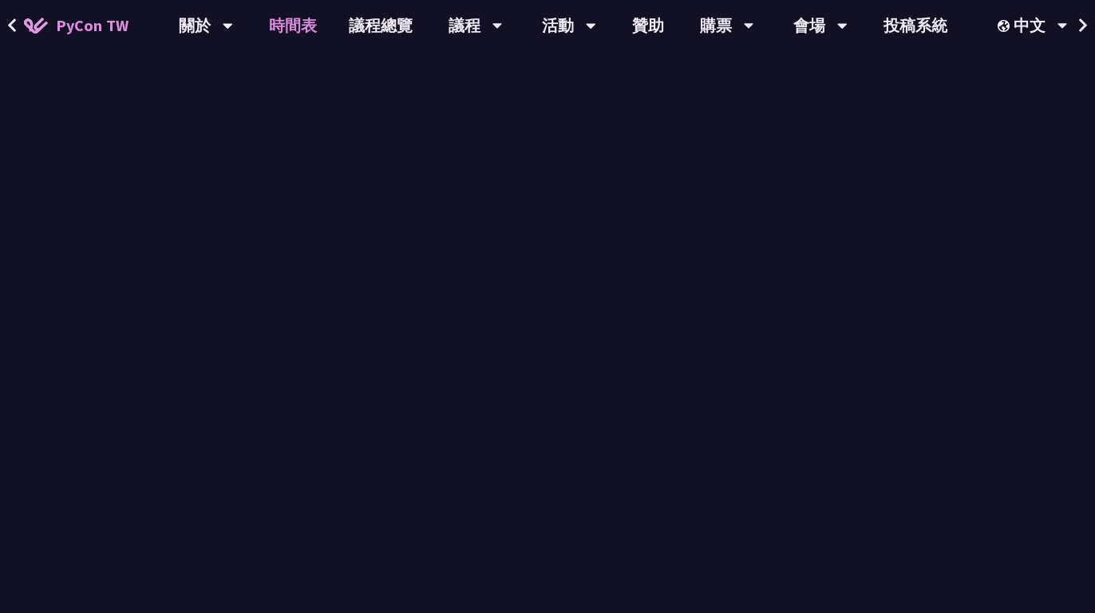
scroll to position [686, 0]
